Goal: Use online tool/utility: Utilize a website feature to perform a specific function

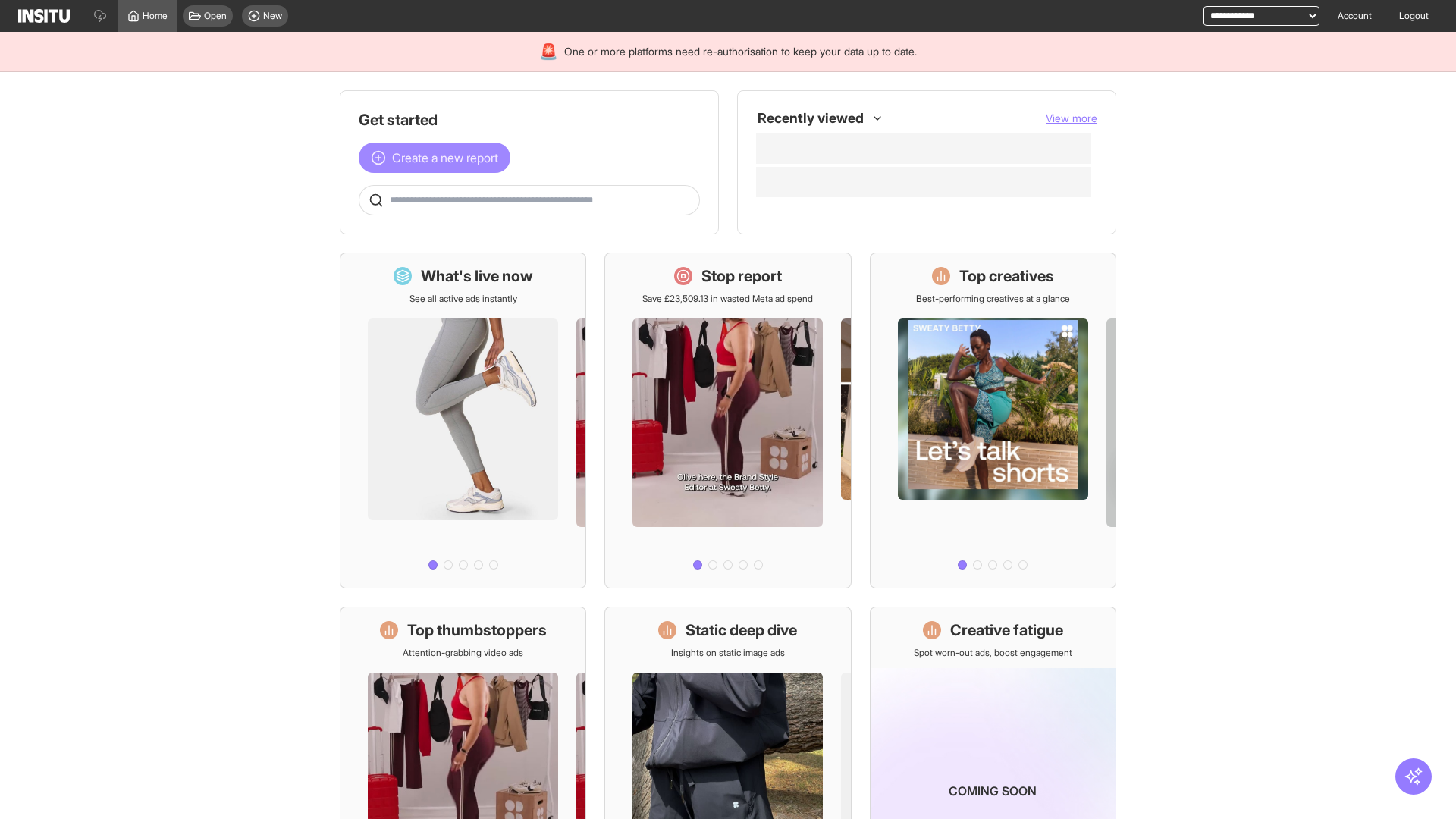
click at [438, 158] on span "Create a new report" at bounding box center [445, 158] width 106 height 18
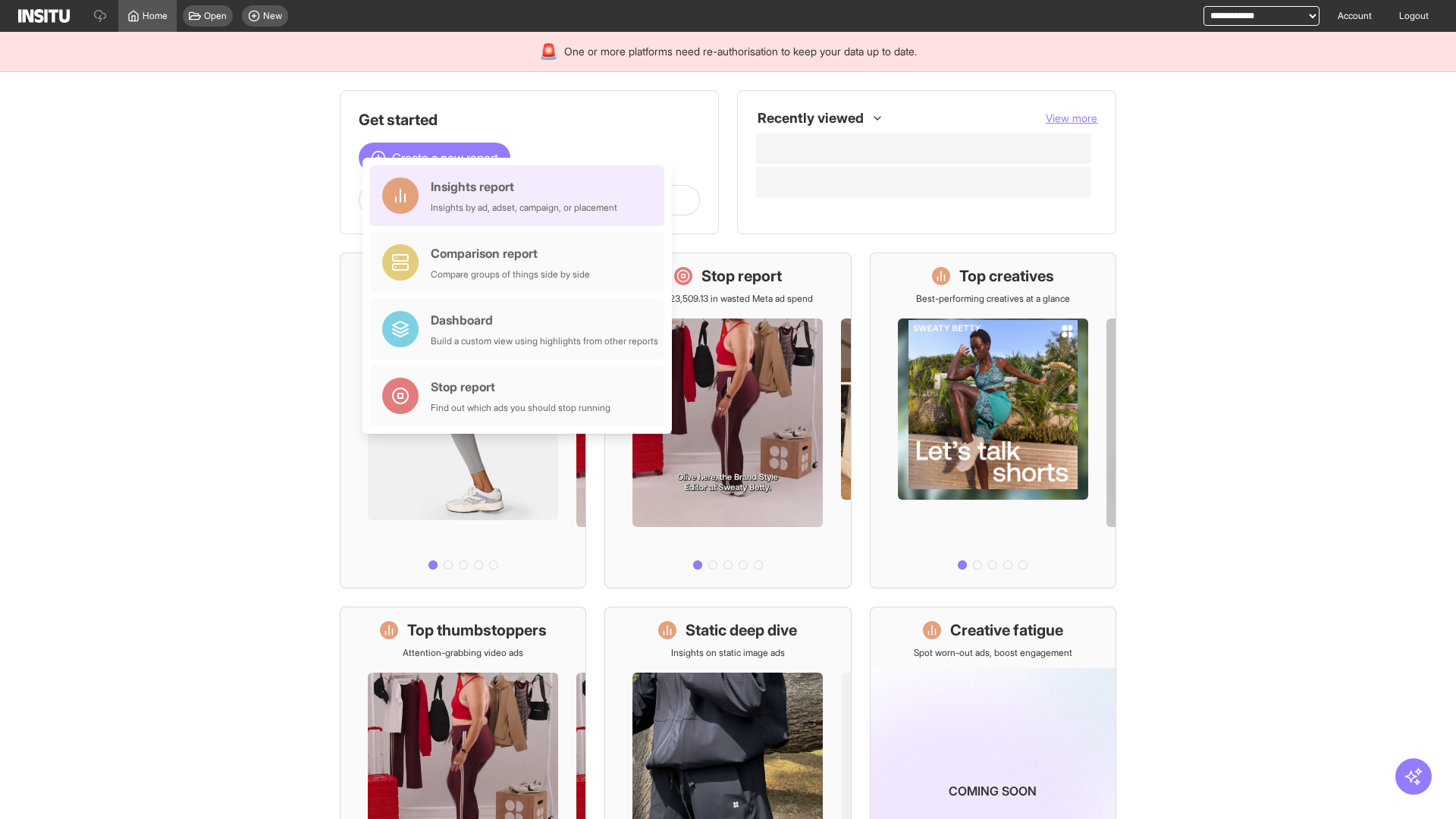
click at [521, 196] on div "Insights report Insights by ad, adset, campaign, or placement" at bounding box center [524, 195] width 187 height 36
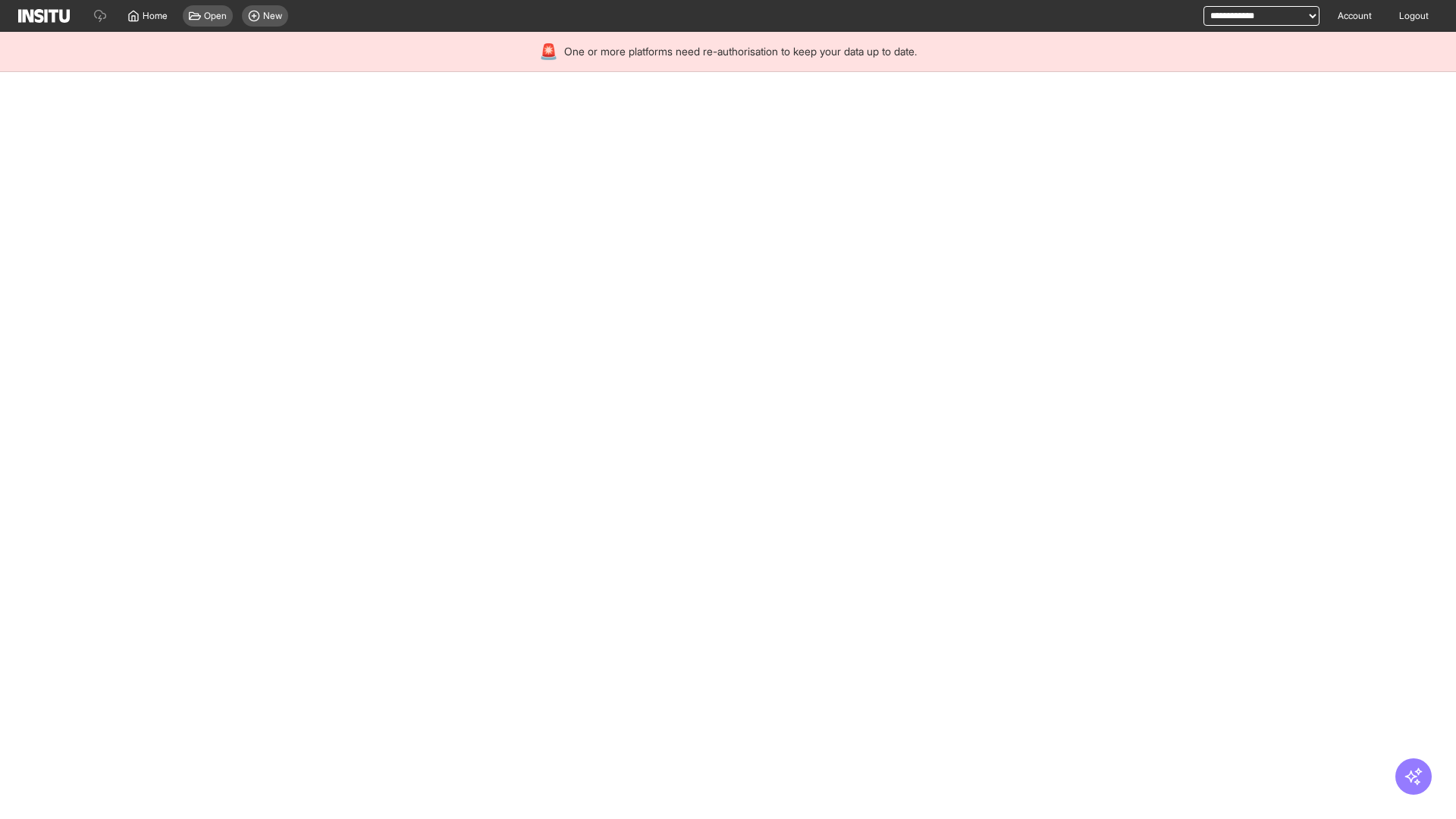
select select "**"
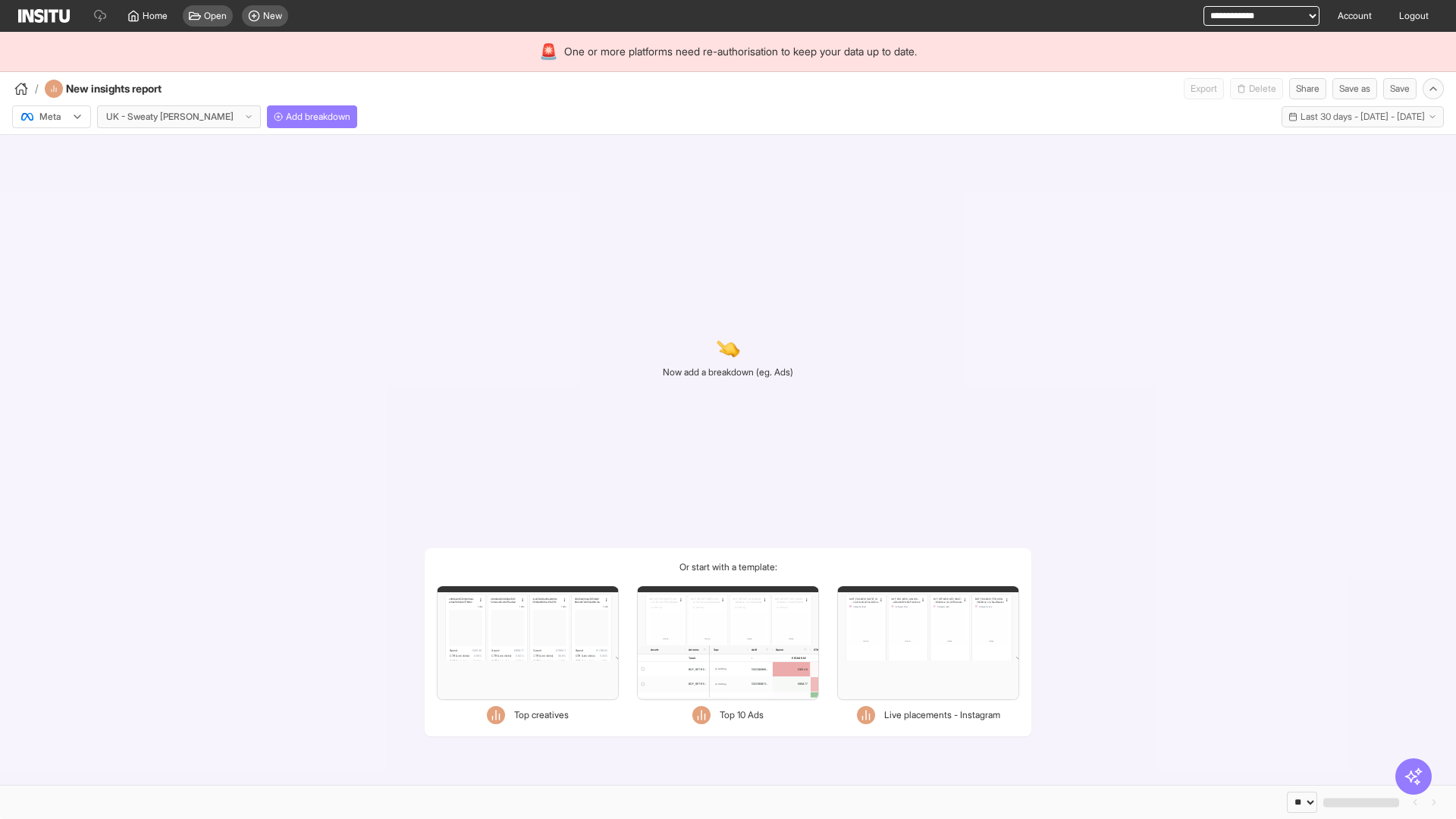
click at [51, 117] on div at bounding box center [41, 117] width 42 height 15
click at [51, 149] on span "Meta" at bounding box center [50, 150] width 21 height 14
click at [286, 117] on span "Add breakdown" at bounding box center [318, 117] width 65 height 12
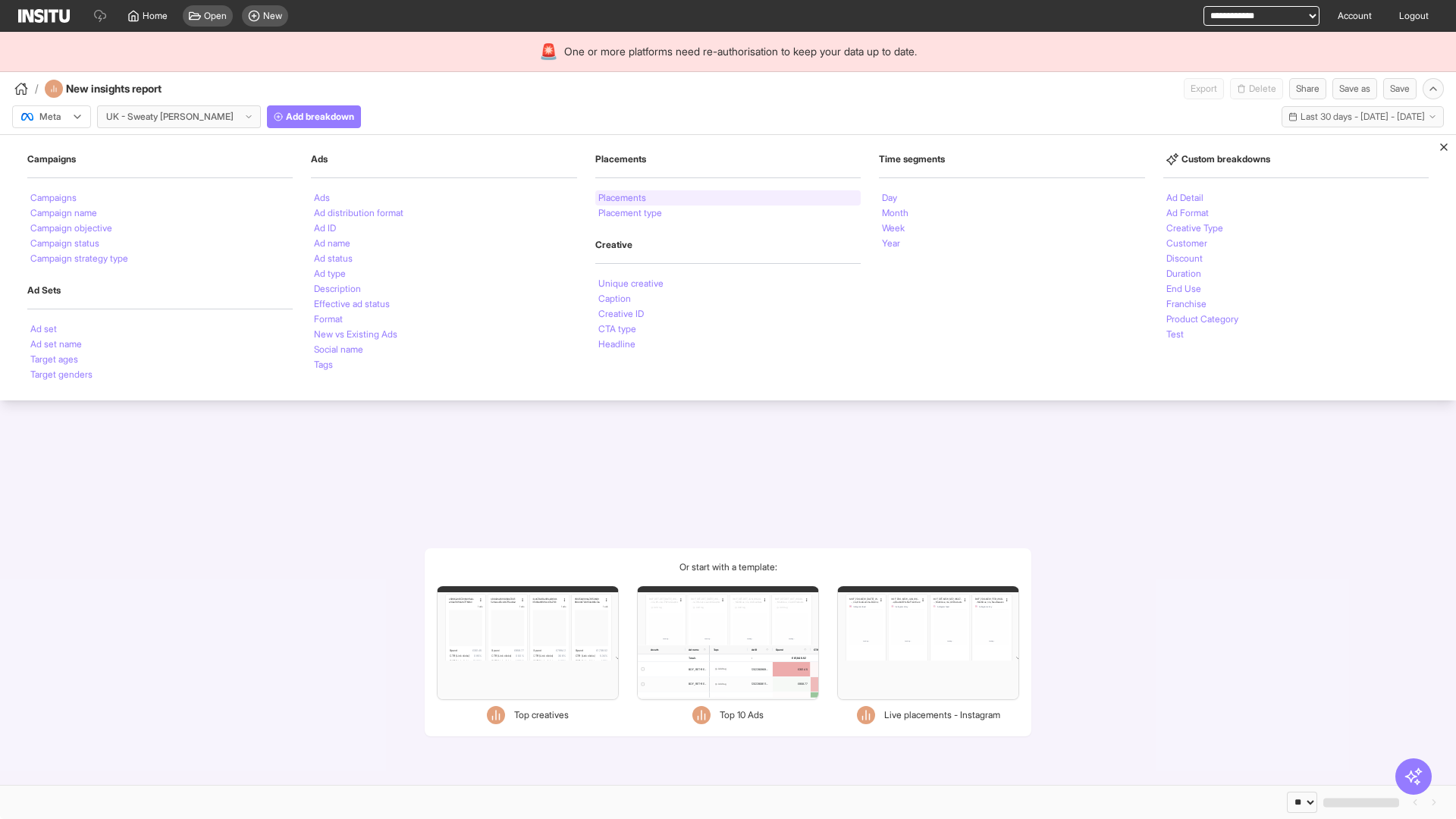
click at [623, 198] on li "Placements" at bounding box center [622, 198] width 48 height 9
